Goal: Task Accomplishment & Management: Manage account settings

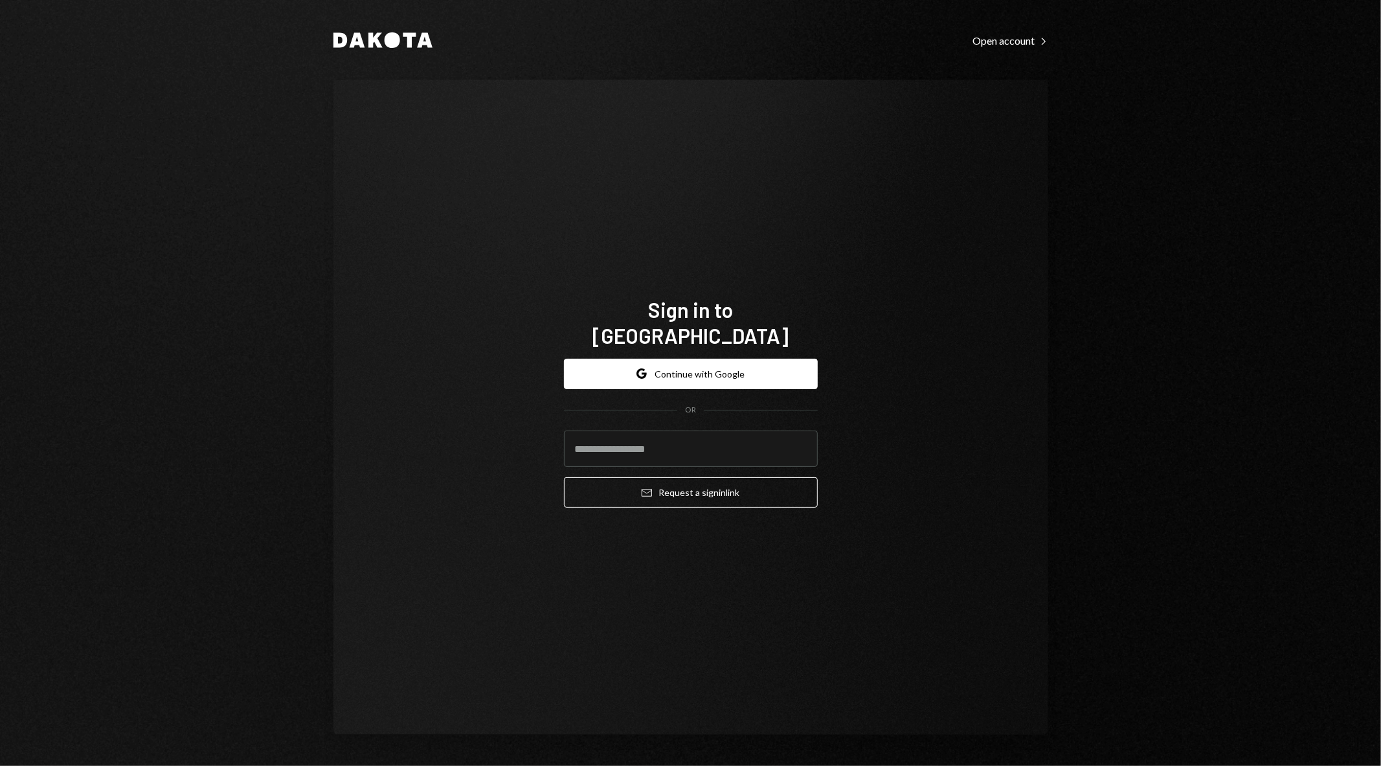
type input "**********"
click at [521, 449] on div "**********" at bounding box center [690, 407] width 715 height 655
click at [689, 359] on button "Google Continue with Google" at bounding box center [691, 374] width 254 height 30
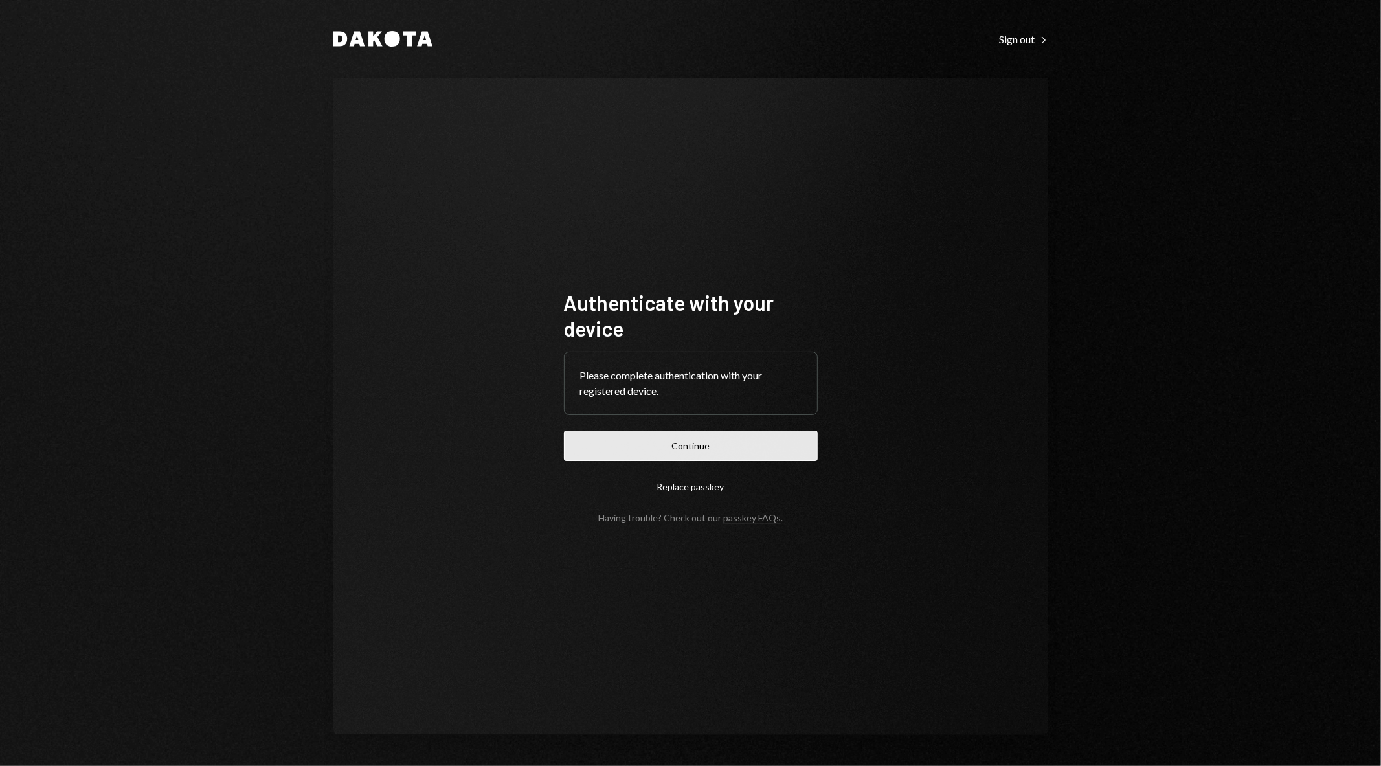
click at [715, 441] on button "Continue" at bounding box center [691, 445] width 254 height 30
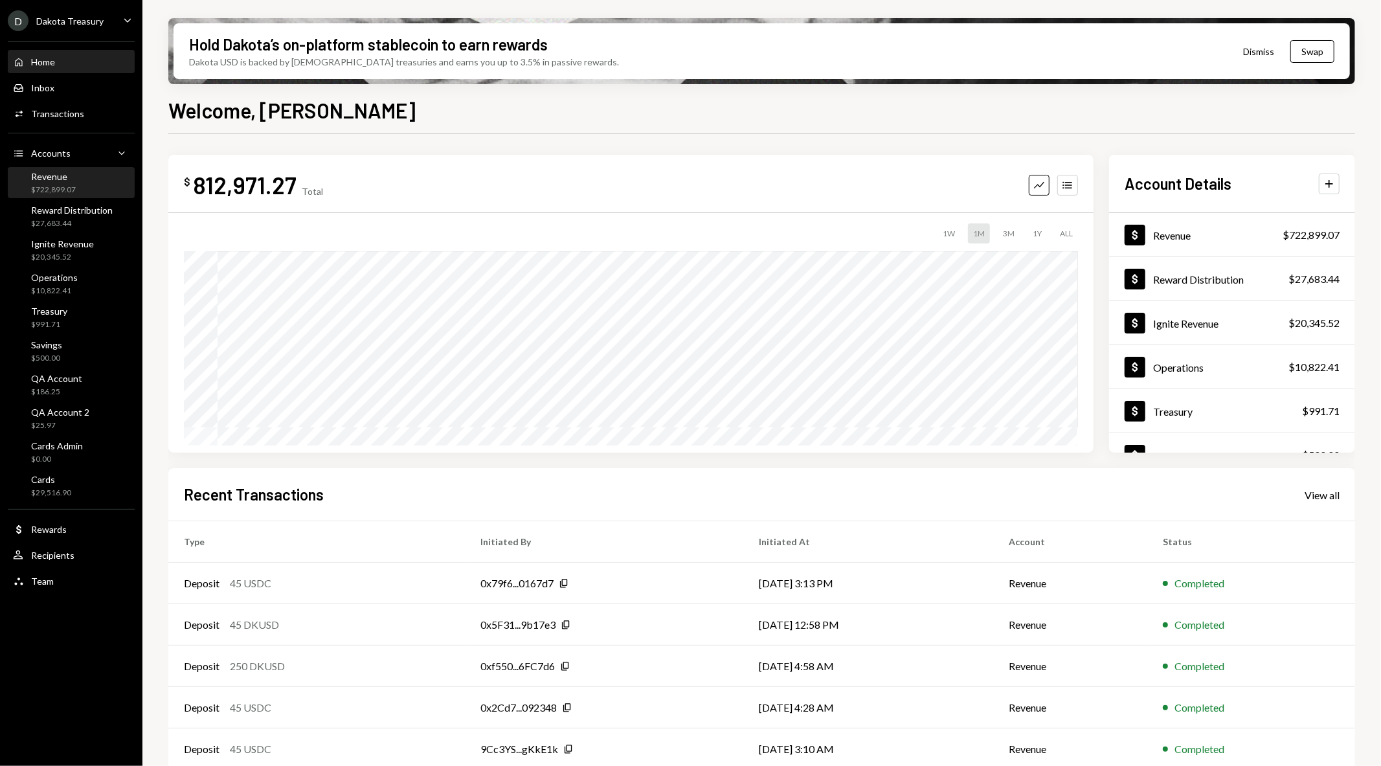
click at [61, 188] on div "$722,899.07" at bounding box center [53, 189] width 45 height 11
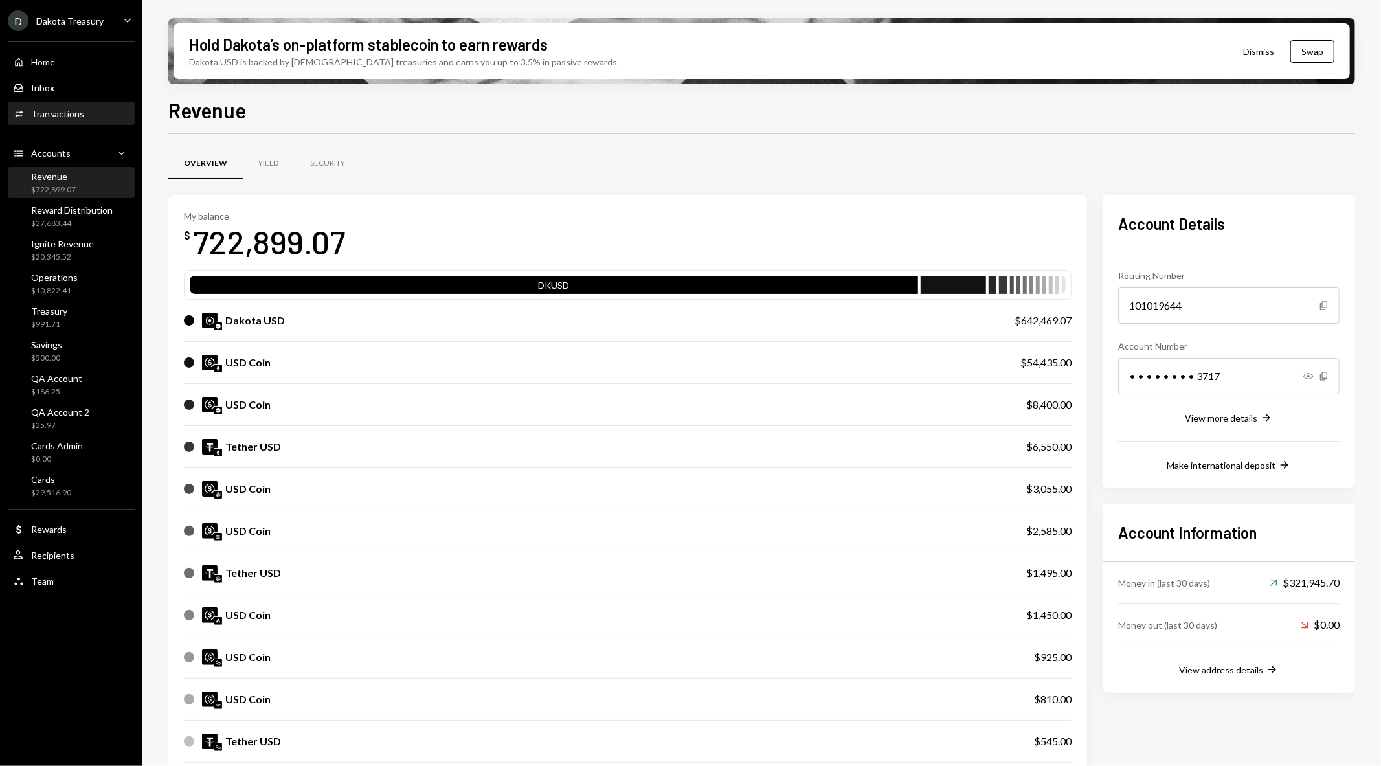
click at [50, 113] on div "Transactions" at bounding box center [57, 113] width 53 height 11
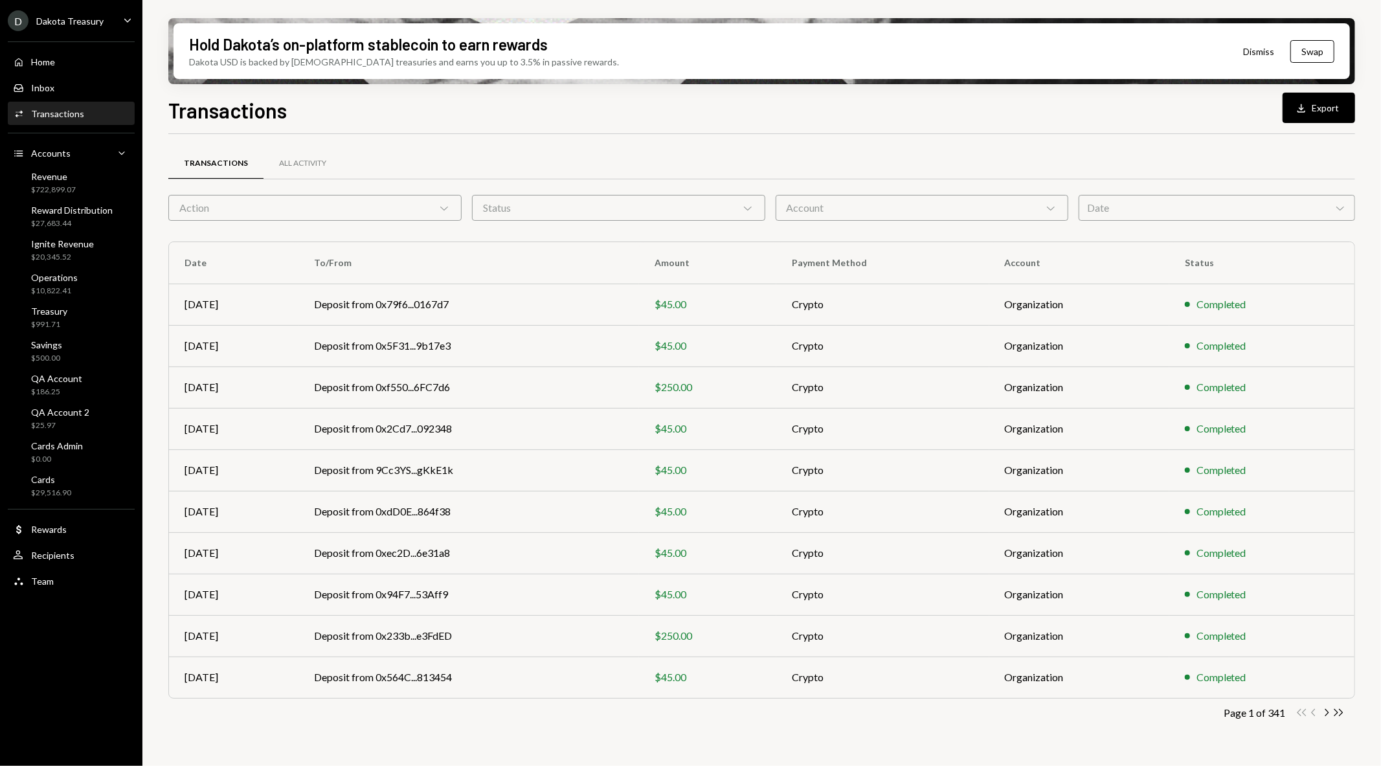
click at [823, 215] on div "Account Chevron Down" at bounding box center [921, 208] width 293 height 26
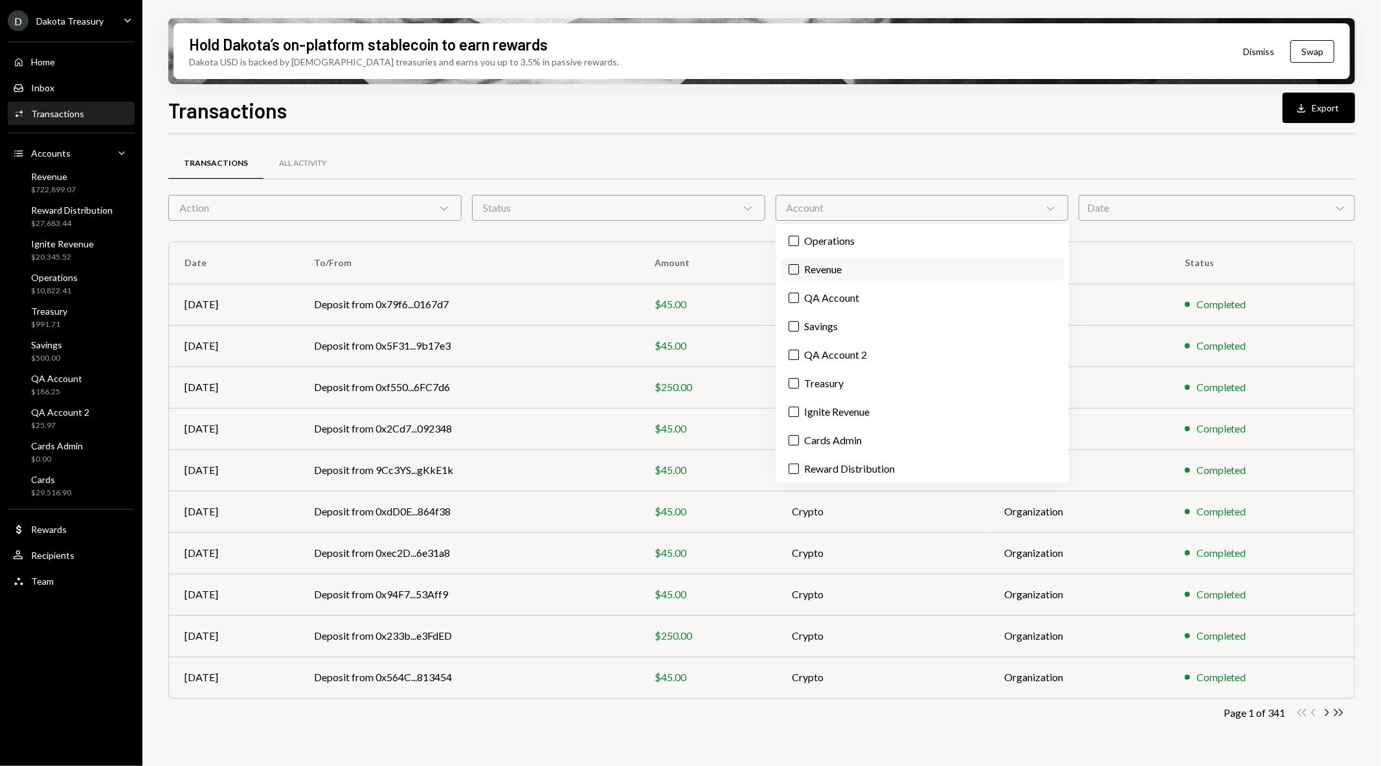
click at [823, 263] on label "Revenue" at bounding box center [922, 269] width 283 height 23
click at [799, 264] on button "Revenue" at bounding box center [793, 269] width 10 height 10
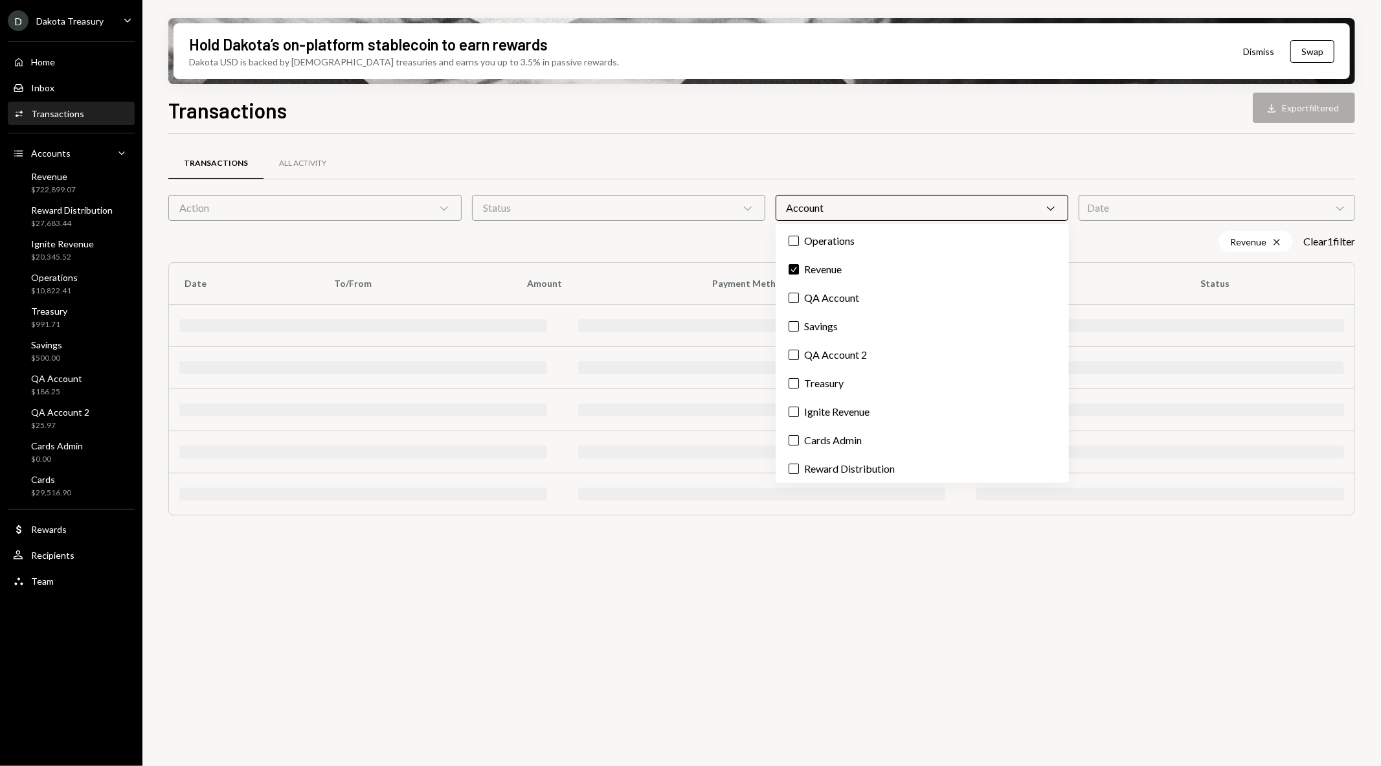
click at [784, 132] on div "Transactions Download Export filtered Transactions All Activity Action Chevron …" at bounding box center [761, 469] width 1186 height 748
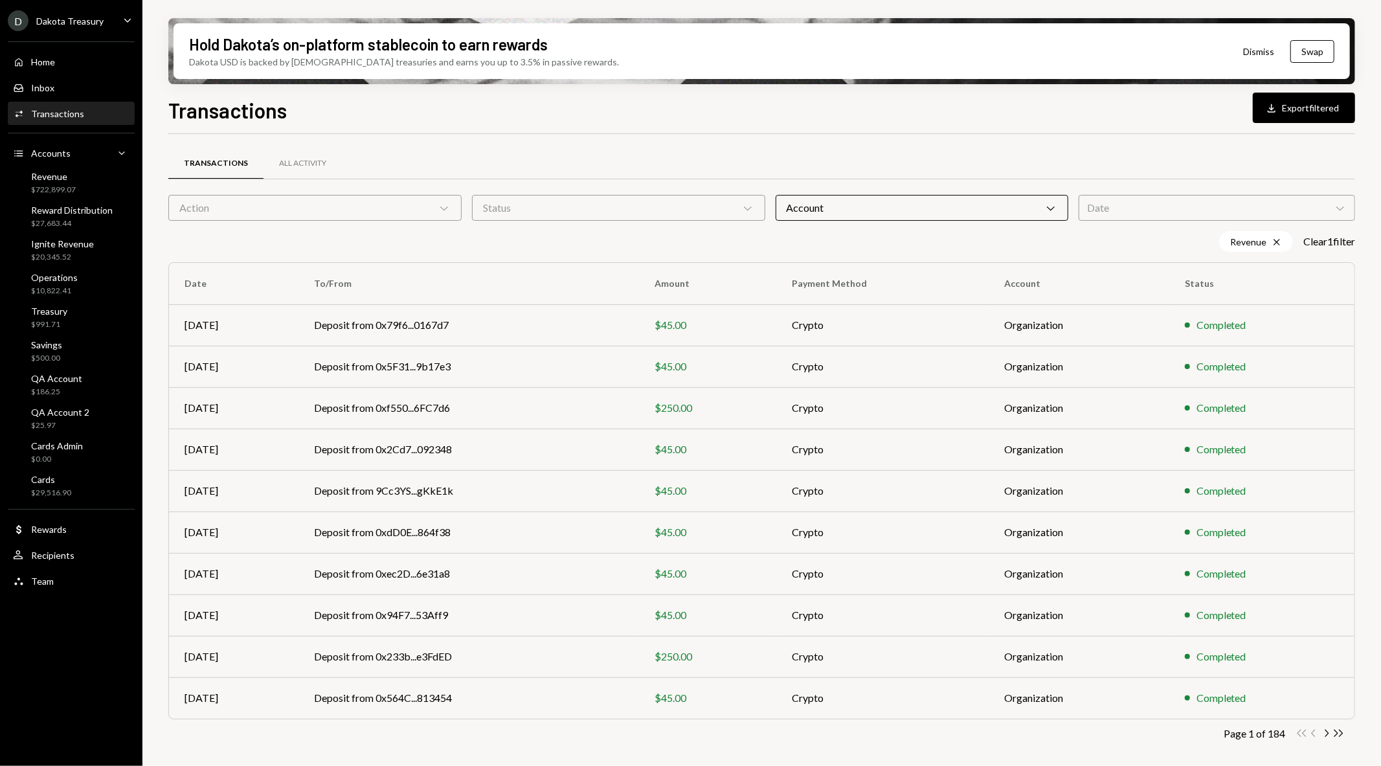
click at [347, 212] on div "Action Chevron Down" at bounding box center [314, 208] width 293 height 26
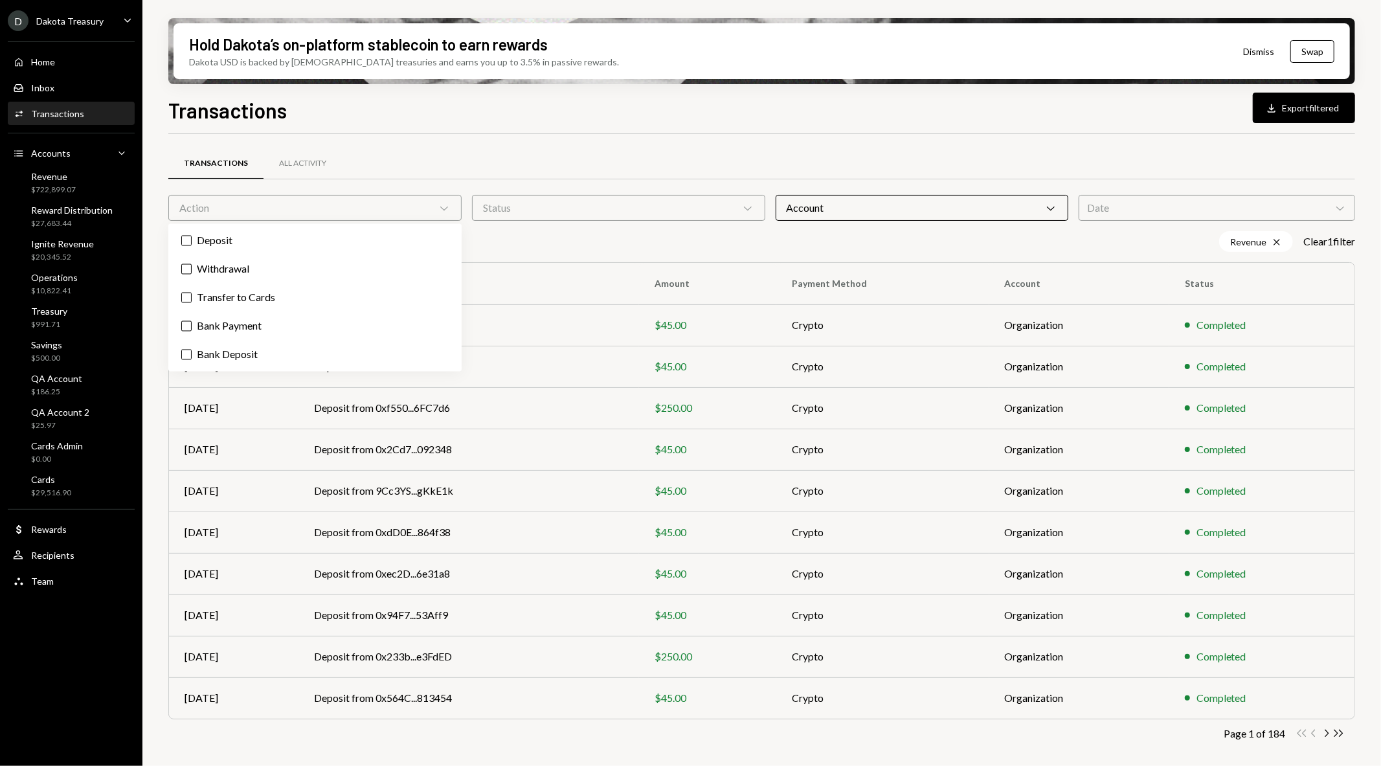
click at [604, 160] on div "Transactions All Activity" at bounding box center [761, 163] width 1186 height 33
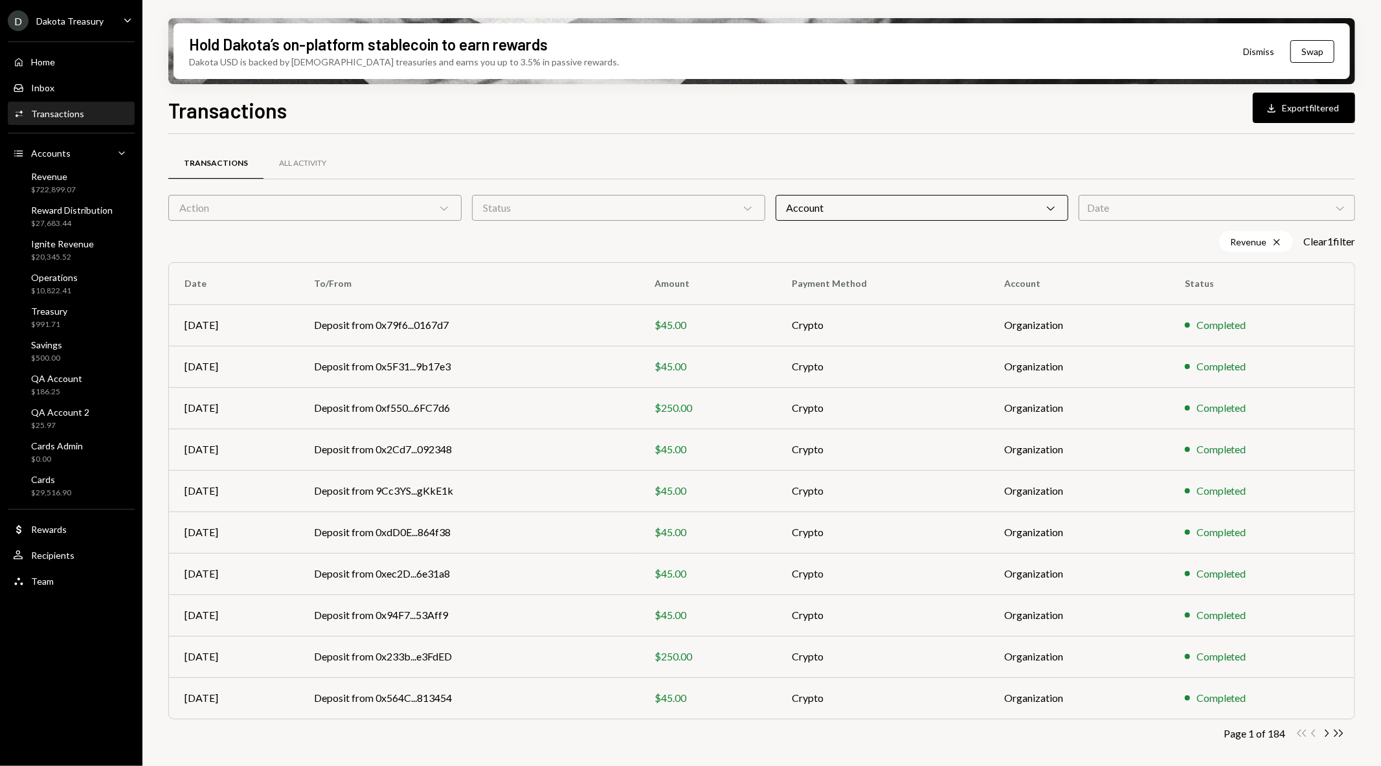
click at [603, 212] on div "Status Chevron Down" at bounding box center [618, 208] width 293 height 26
click at [1120, 217] on div "Date Chevron Down" at bounding box center [1216, 208] width 276 height 26
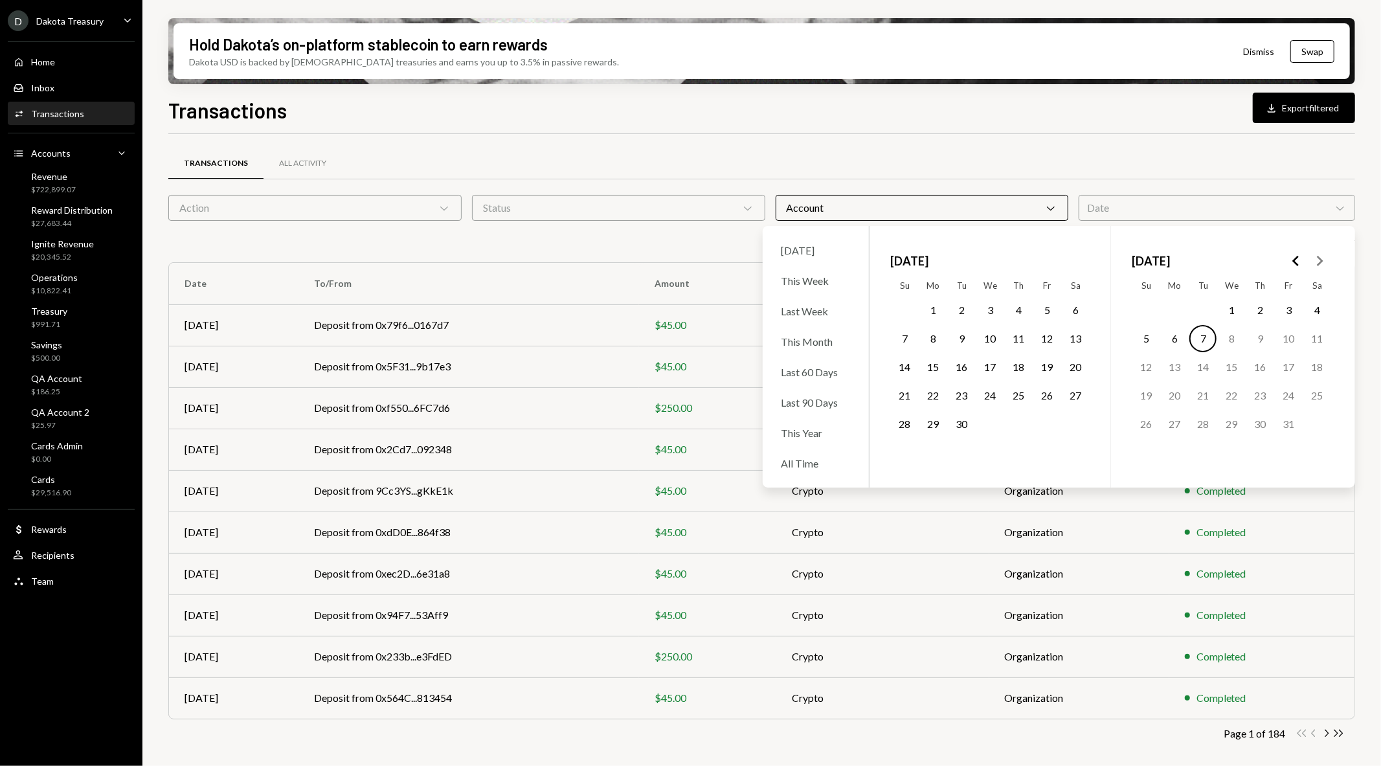
click at [932, 311] on button "1" at bounding box center [932, 309] width 27 height 27
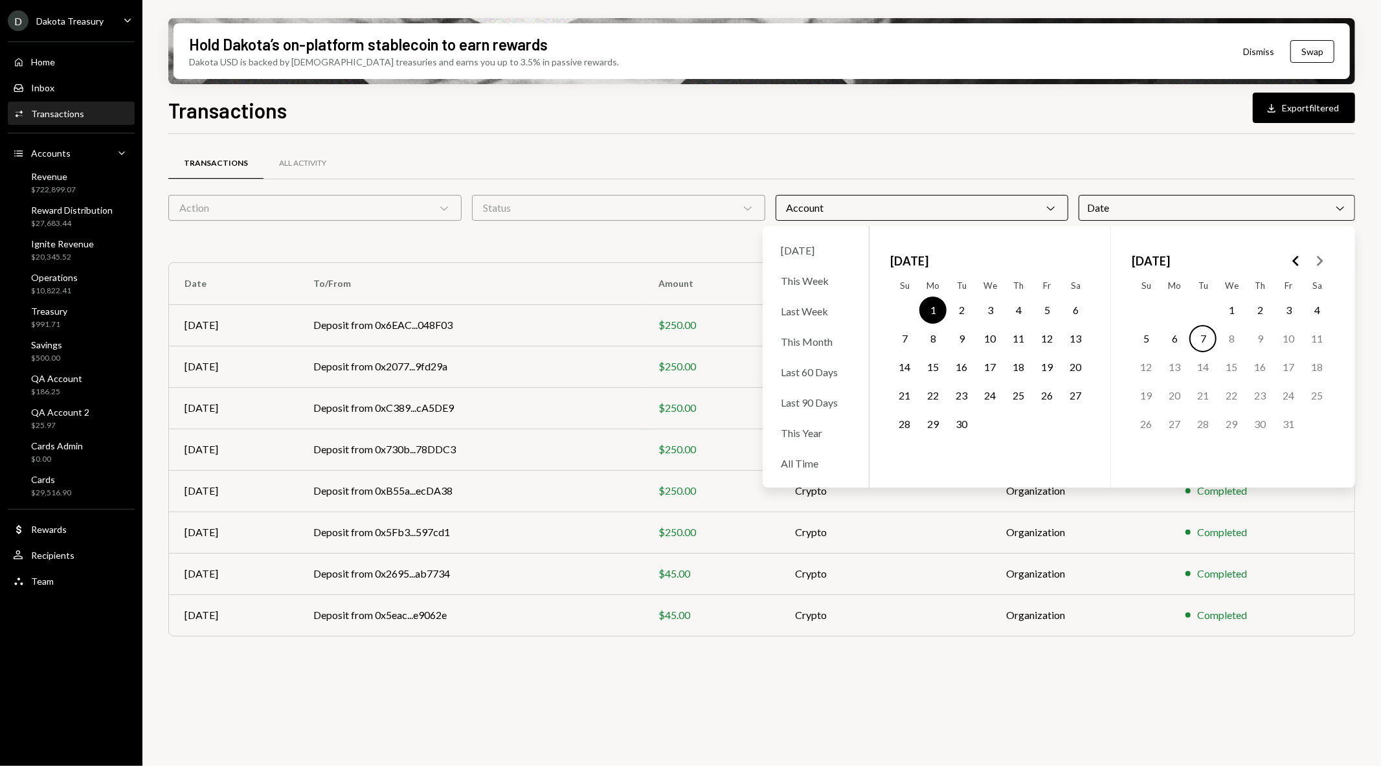
click at [924, 307] on button "1" at bounding box center [932, 309] width 27 height 27
click at [1210, 335] on button "7" at bounding box center [1202, 338] width 27 height 27
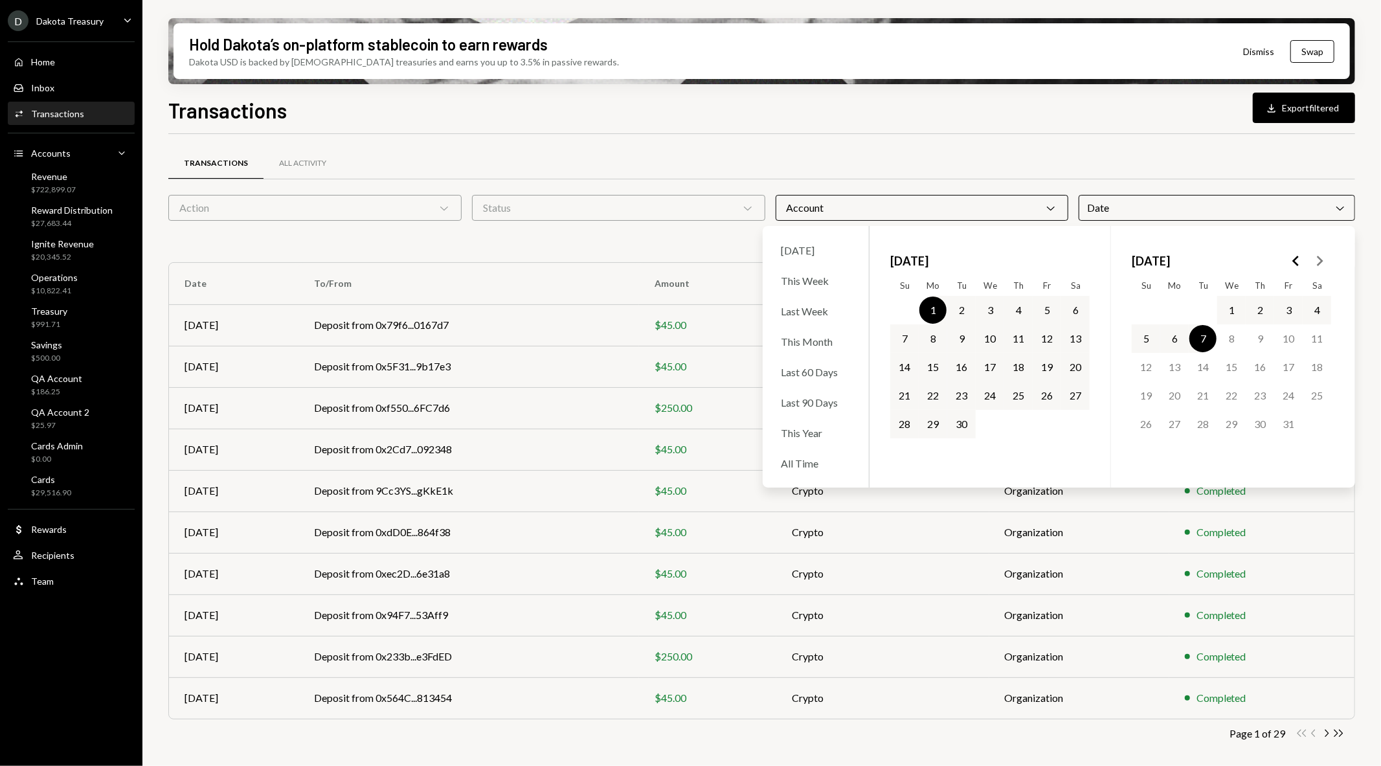
click at [896, 132] on div "Transactions Download Export filtered Transactions All Activity Action Chevron …" at bounding box center [761, 469] width 1186 height 748
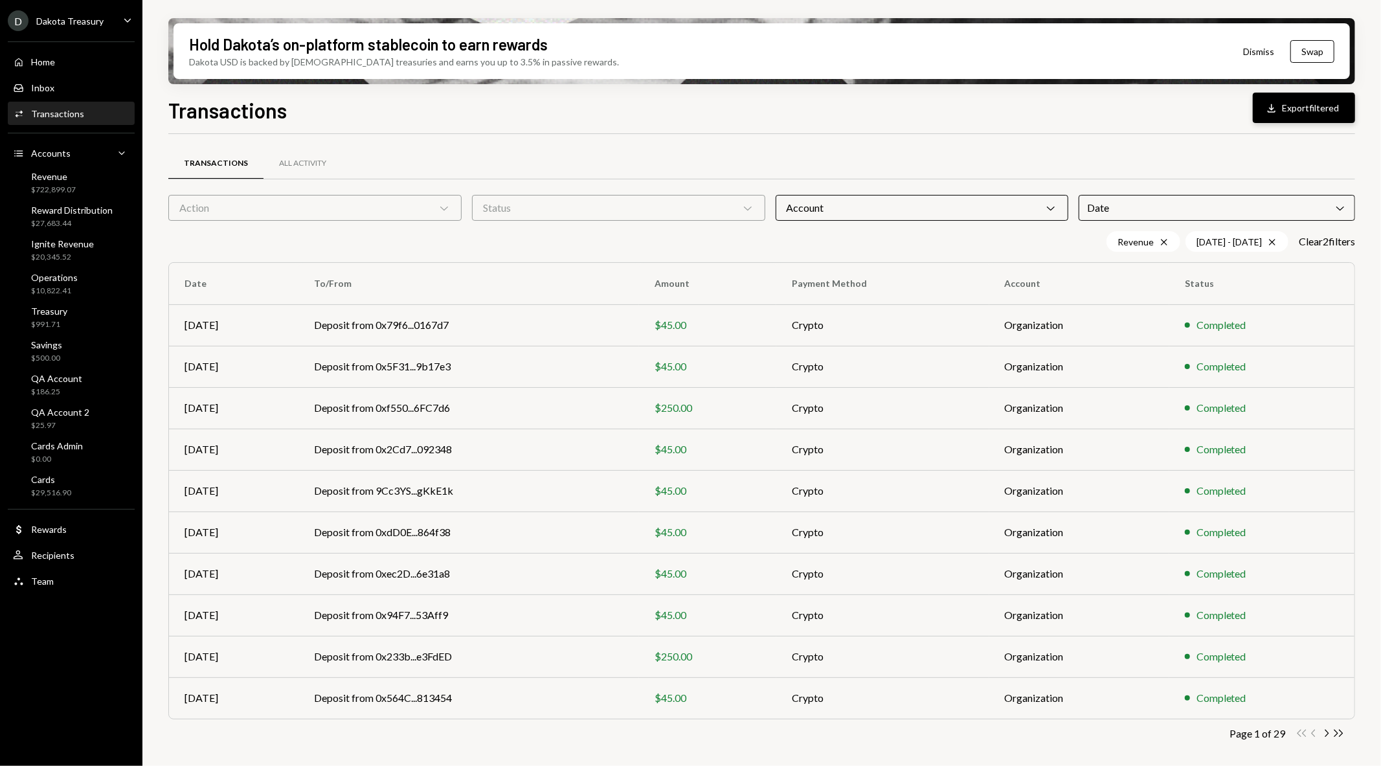
click at [1278, 111] on div "Download" at bounding box center [1273, 108] width 17 height 13
